Goal: Information Seeking & Learning: Find specific fact

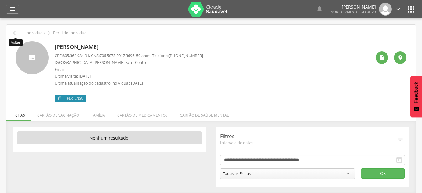
click at [13, 34] on icon "" at bounding box center [15, 32] width 7 height 7
click at [0, 0] on input "text" at bounding box center [0, 0] width 0 height 0
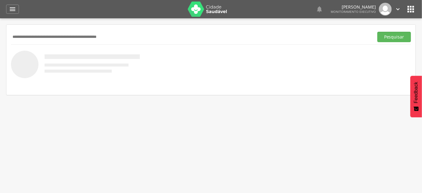
click at [14, 34] on input "text" at bounding box center [191, 37] width 360 height 10
type input "**********"
click at [377, 32] on button "Pesquisar" at bounding box center [394, 37] width 34 height 10
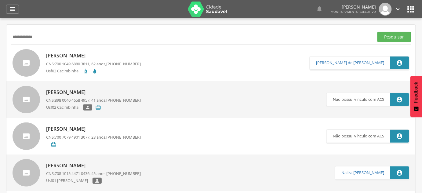
click at [73, 170] on div "Josinaldo [PERSON_NAME] CNS: 708 1015 4471 0436 , 45 anos, [PHONE_NUMBER] Usf01…" at bounding box center [93, 172] width 95 height 25
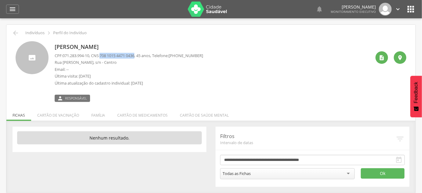
drag, startPoint x: 103, startPoint y: 55, endPoint x: 140, endPoint y: 56, distance: 36.6
click at [134, 56] on span "708 1015 4471 0436" at bounding box center [116, 55] width 35 height 5
copy span "708 1015 4471 0436"
